Goal: Task Accomplishment & Management: Use online tool/utility

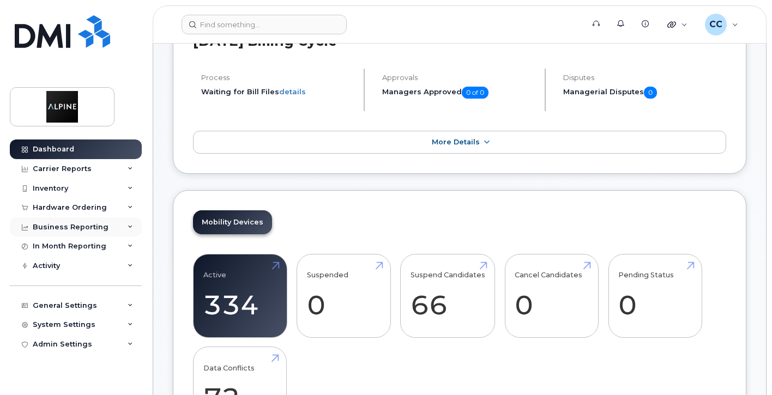
scroll to position [218, 0]
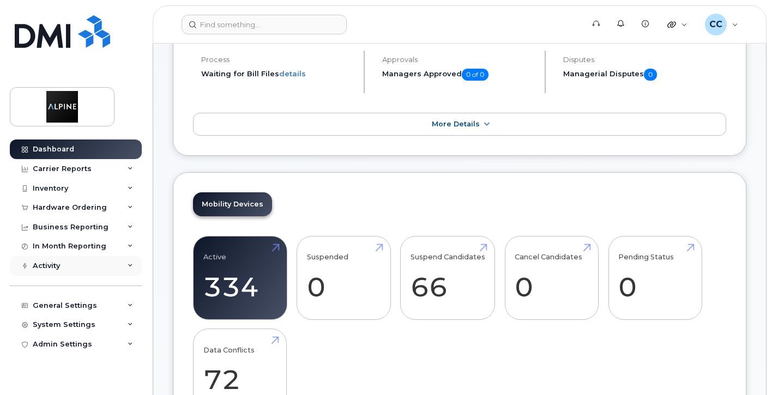
click at [93, 266] on div "Activity" at bounding box center [76, 266] width 132 height 20
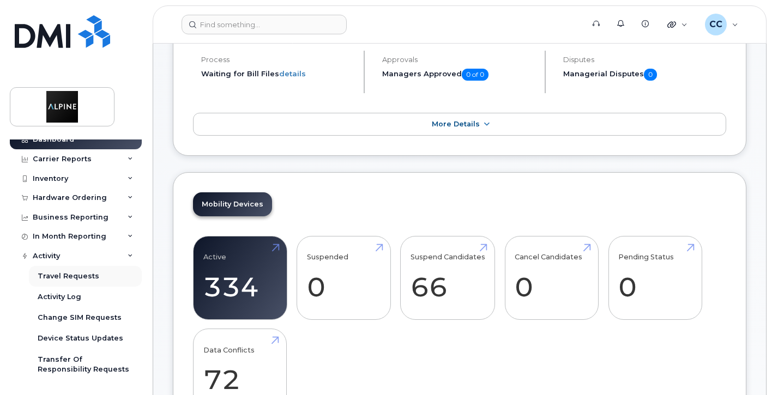
scroll to position [0, 0]
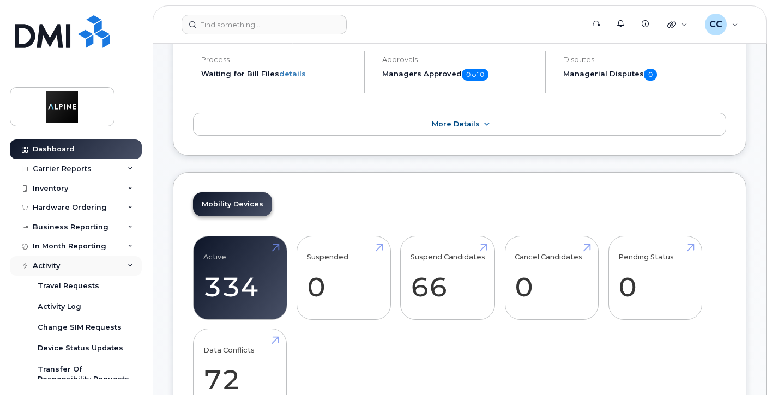
click at [90, 263] on div "Activity" at bounding box center [76, 266] width 132 height 20
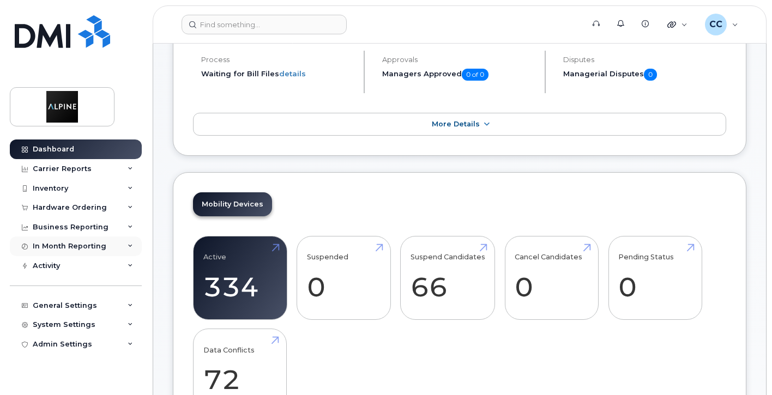
click at [86, 244] on div "In Month Reporting" at bounding box center [70, 246] width 74 height 9
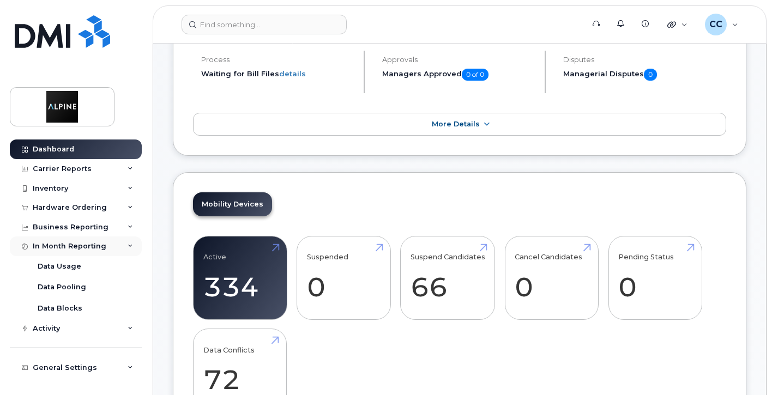
click at [89, 241] on div "In Month Reporting" at bounding box center [76, 246] width 132 height 20
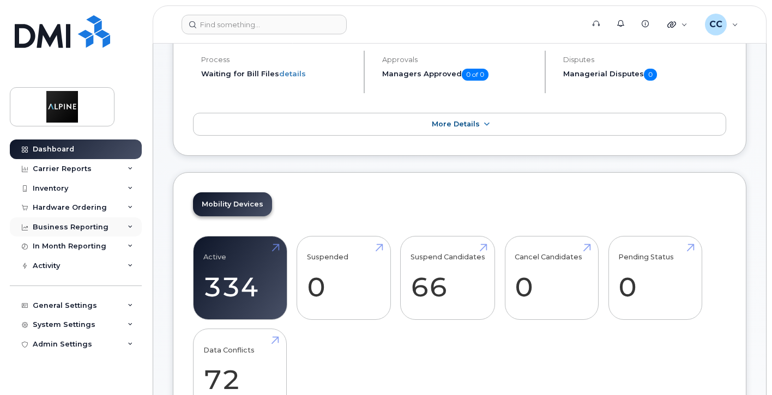
click at [89, 229] on div "Business Reporting" at bounding box center [71, 227] width 76 height 9
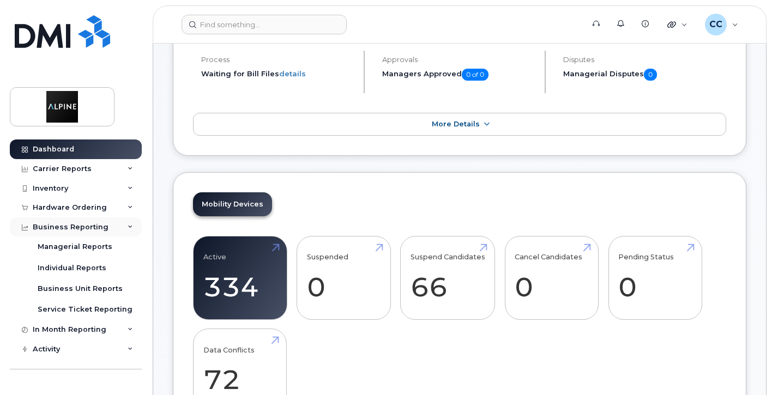
click at [93, 223] on div "Business Reporting" at bounding box center [71, 227] width 76 height 9
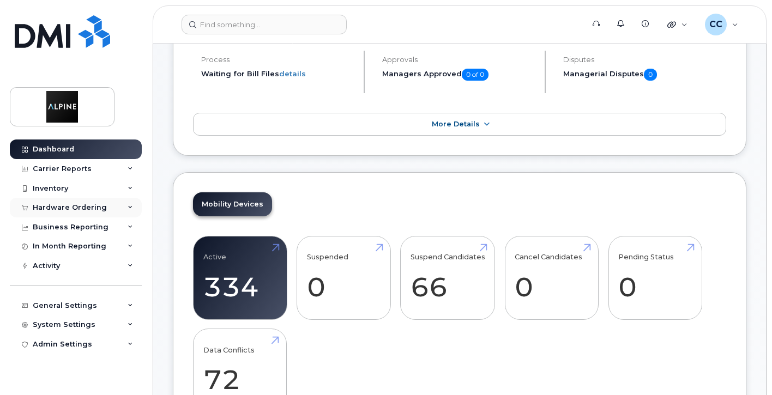
click at [97, 209] on div "Hardware Ordering" at bounding box center [70, 207] width 74 height 9
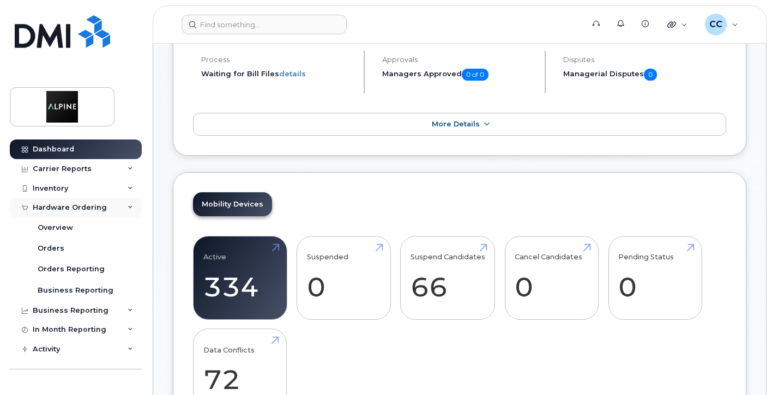
click at [97, 209] on div "Hardware Ordering" at bounding box center [70, 207] width 74 height 9
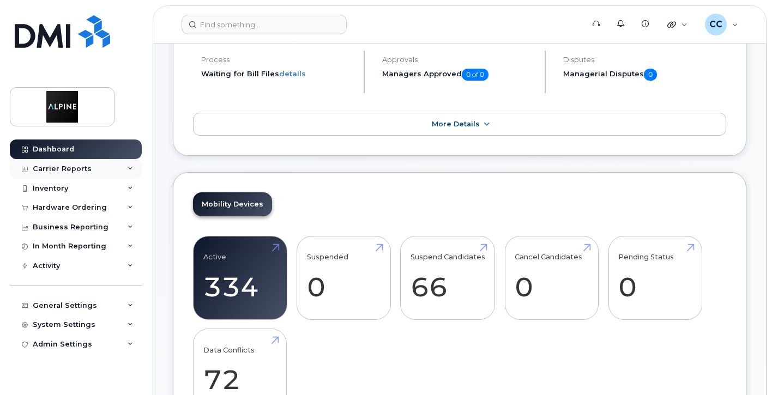
click at [107, 171] on div "Carrier Reports" at bounding box center [76, 169] width 132 height 20
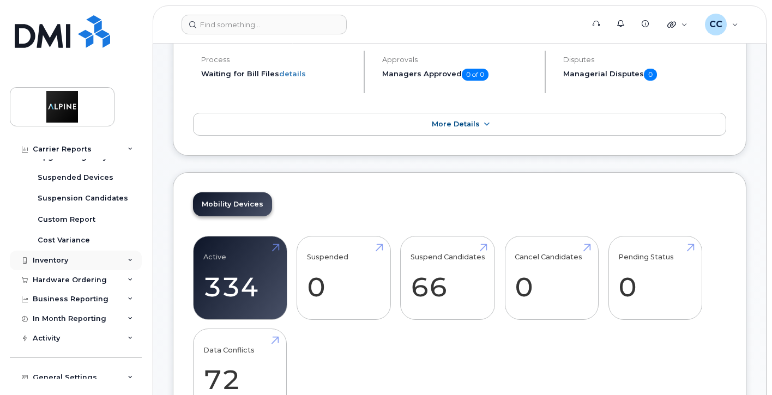
scroll to position [218, 0]
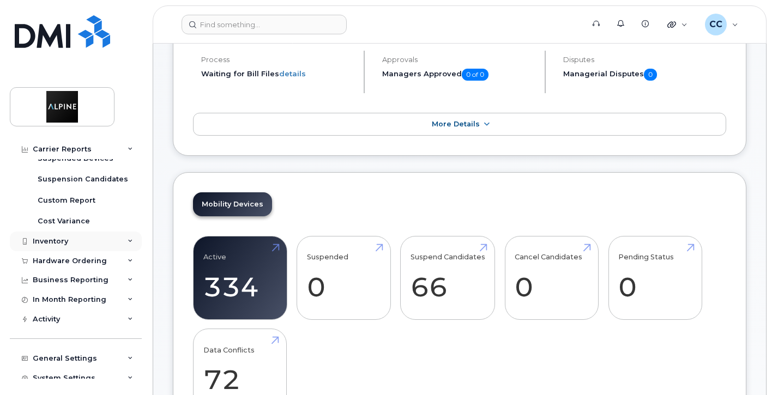
click at [84, 242] on div "Inventory" at bounding box center [76, 242] width 132 height 20
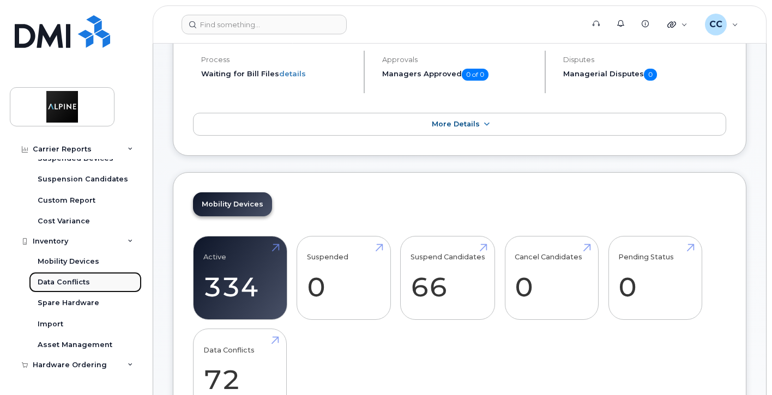
click at [91, 281] on link "Data Conflicts" at bounding box center [85, 282] width 113 height 21
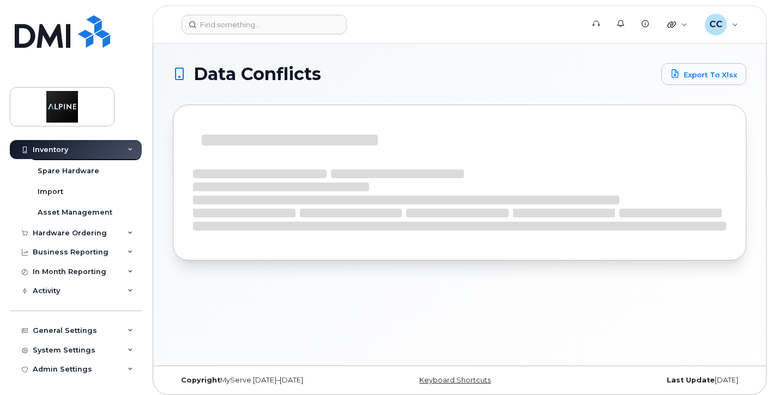
scroll to position [79, 0]
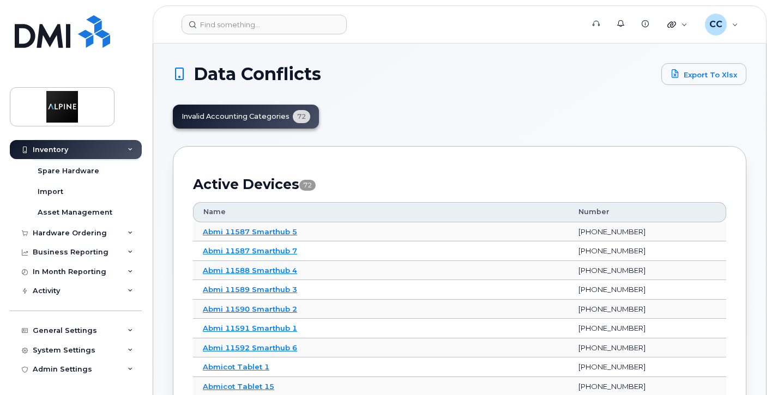
click at [270, 112] on div "Invalid Accounting Categories 72" at bounding box center [246, 117] width 146 height 24
click at [300, 114] on div "Invalid Accounting Categories 72" at bounding box center [246, 117] width 146 height 24
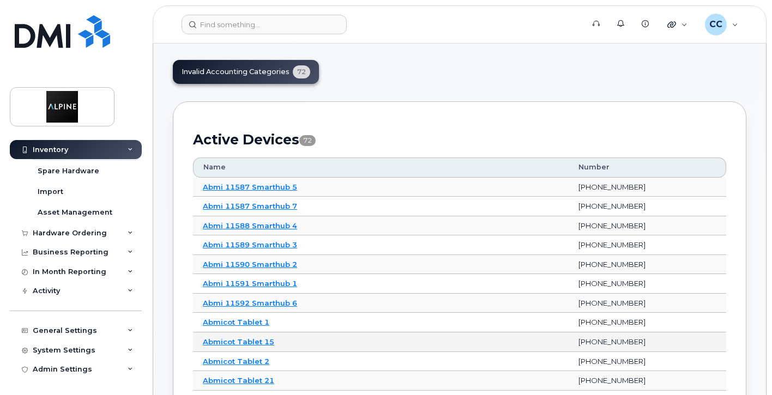
scroll to position [0, 0]
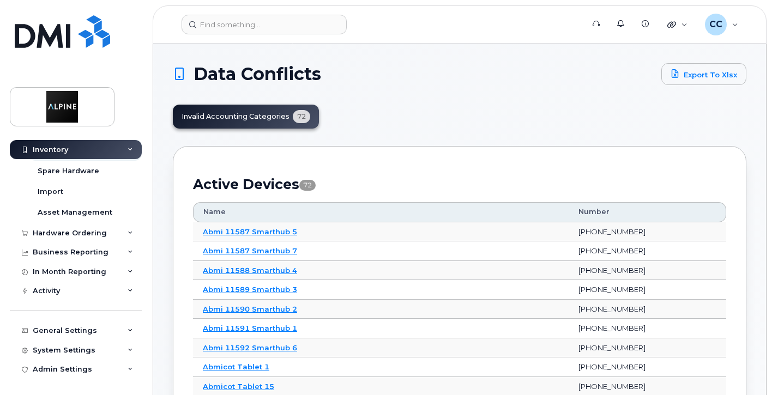
click at [272, 118] on div "Invalid Accounting Categories 72" at bounding box center [246, 117] width 146 height 24
click at [215, 117] on div "Invalid Accounting Categories 72" at bounding box center [246, 117] width 146 height 24
click at [189, 117] on div "Invalid Accounting Categories 72" at bounding box center [246, 117] width 146 height 24
drag, startPoint x: 308, startPoint y: 119, endPoint x: 294, endPoint y: 117, distance: 14.4
click at [307, 119] on div "Invalid Accounting Categories 72" at bounding box center [246, 117] width 146 height 24
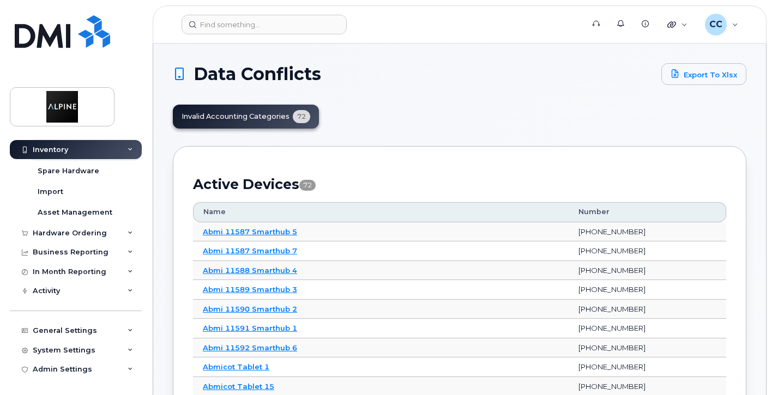
click at [294, 117] on div "Invalid Accounting Categories 72" at bounding box center [246, 117] width 146 height 24
click at [258, 117] on div "Invalid Accounting Categories 72" at bounding box center [246, 117] width 146 height 24
drag, startPoint x: 242, startPoint y: 119, endPoint x: 228, endPoint y: 125, distance: 15.2
click at [238, 122] on div "Invalid Accounting Categories 72" at bounding box center [246, 117] width 146 height 24
drag, startPoint x: 228, startPoint y: 125, endPoint x: 216, endPoint y: 136, distance: 16.6
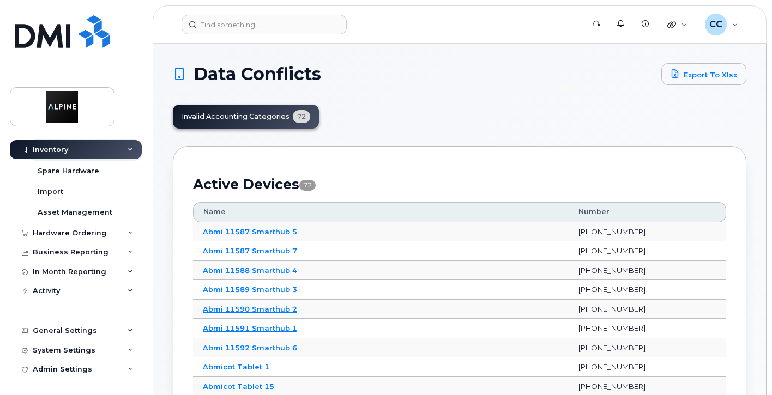
click at [226, 126] on div "Invalid Accounting Categories 72" at bounding box center [246, 117] width 146 height 24
click at [217, 121] on div "Invalid Accounting Categories 72" at bounding box center [246, 117] width 146 height 24
drag, startPoint x: 271, startPoint y: 110, endPoint x: 351, endPoint y: 101, distance: 80.6
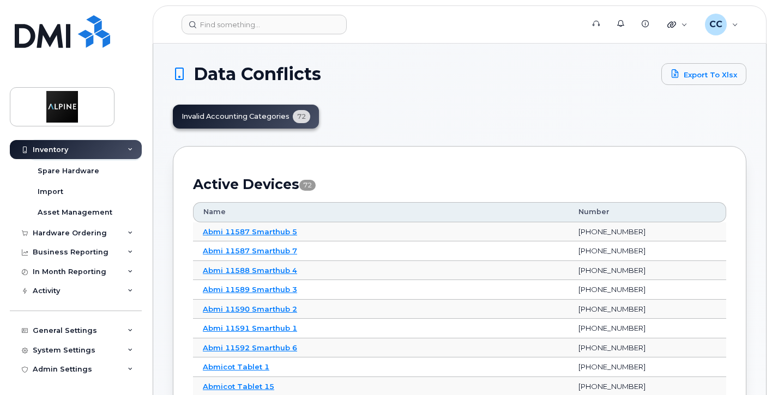
click at [700, 77] on link "Export to Xlsx" at bounding box center [703, 74] width 85 height 22
